Goal: Task Accomplishment & Management: Use online tool/utility

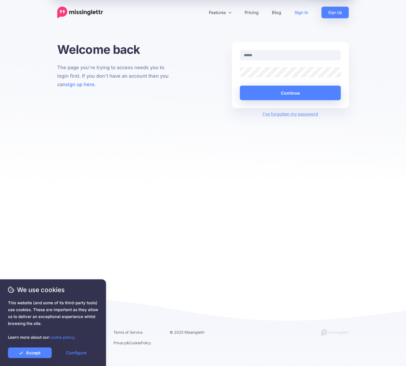
click at [89, 152] on div "Welcome back The page you're trying to access needs you to login first. If you …" at bounding box center [203, 112] width 406 height 141
click at [0, 366] on nordpass-portal at bounding box center [0, 366] width 0 height 0
type input "**********"
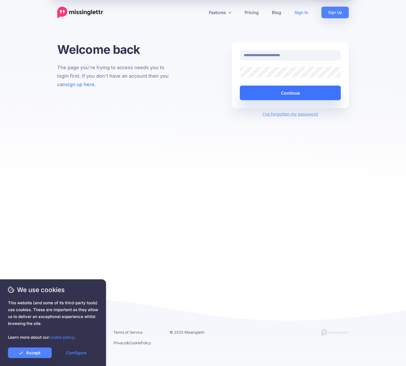
click at [284, 94] on button "Continue" at bounding box center [290, 93] width 101 height 15
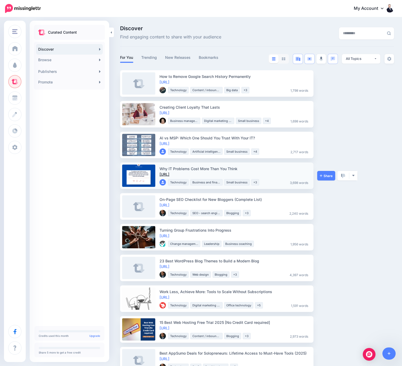
click at [169, 175] on link "https://lttr.ai/AjcRa" at bounding box center [165, 174] width 10 height 5
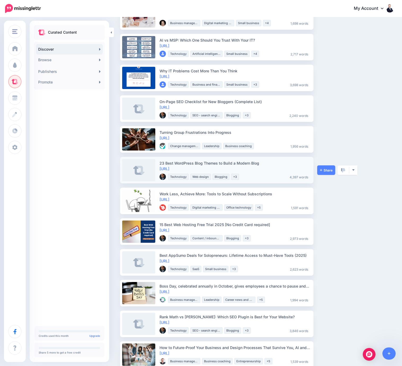
scroll to position [106, 0]
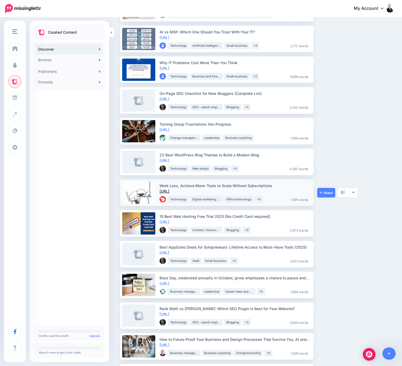
click at [169, 191] on link "https://lttr.ai/AgxZj" at bounding box center [165, 191] width 10 height 5
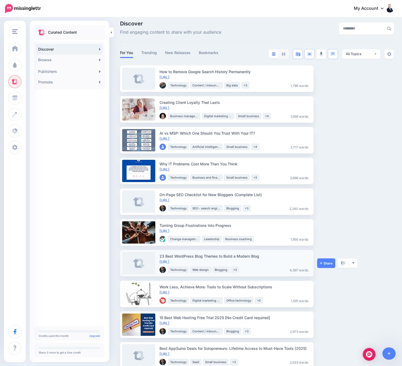
scroll to position [0, 0]
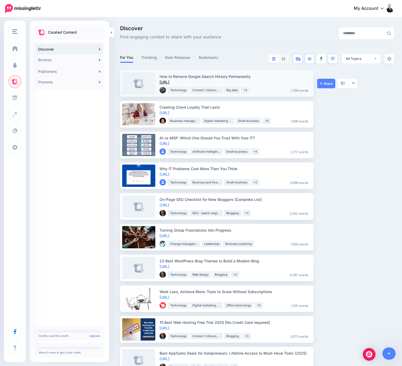
click at [169, 84] on link "https://lttr.ai/AjHbs" at bounding box center [165, 82] width 10 height 5
